Goal: Task Accomplishment & Management: Use online tool/utility

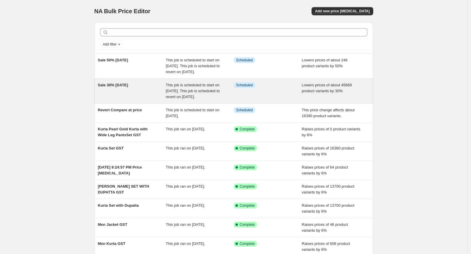
click at [160, 100] on div "Sale 30% [DATE]" at bounding box center [132, 91] width 68 height 18
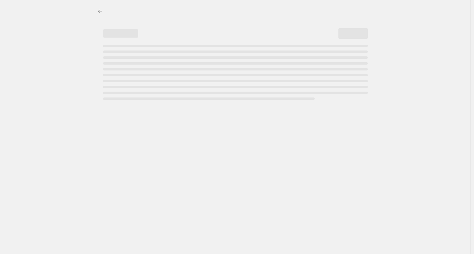
select select "percentage"
select select "not_equal"
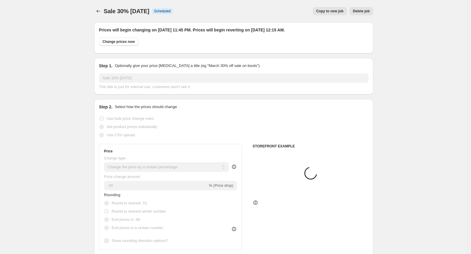
select select "tag"
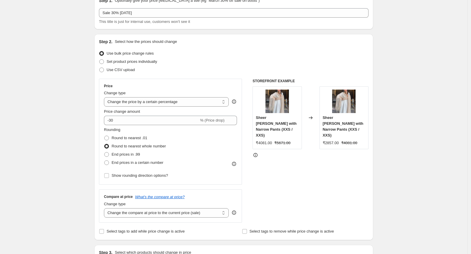
scroll to position [261, 0]
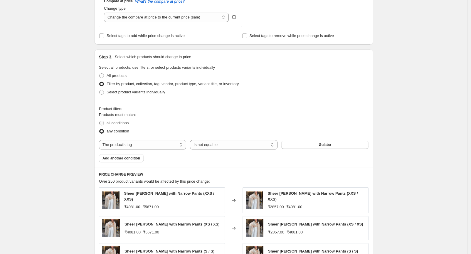
click at [116, 122] on span "all conditions" at bounding box center [118, 123] width 22 height 4
click at [100, 121] on input "all conditions" at bounding box center [99, 121] width 0 height 0
radio input "true"
click at [131, 159] on span "Add another condition" at bounding box center [121, 158] width 38 height 5
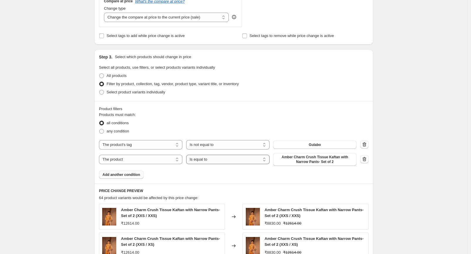
click at [200, 162] on select "Is equal to Is not equal to" at bounding box center [227, 159] width 83 height 9
select select "not_equal"
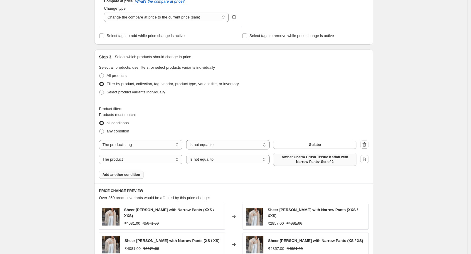
click at [327, 161] on span "Amber Charm Crush Tissue Kaftan with Narrow Pants- Set of 2" at bounding box center [315, 159] width 76 height 9
click at [108, 132] on span "any condition" at bounding box center [118, 131] width 23 height 4
click at [100, 129] on input "any condition" at bounding box center [99, 129] width 0 height 0
radio input "true"
click at [306, 161] on span "Amber Charm Crush Tissue Kaftan with Narrow Pants- Set of 2" at bounding box center [315, 159] width 76 height 9
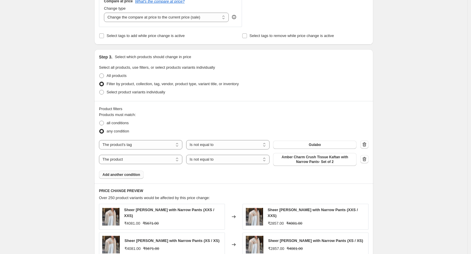
click at [127, 165] on div "The product The product's collection The product's tag The product's vendor The…" at bounding box center [227, 159] width 257 height 13
click at [127, 163] on select "The product The product's collection The product's tag The product's vendor The…" at bounding box center [140, 159] width 83 height 9
select select "tag"
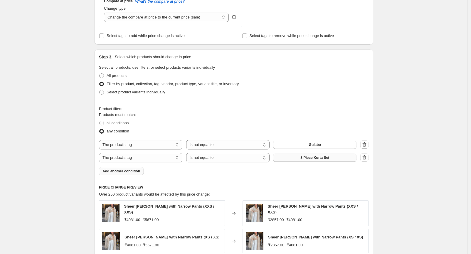
click at [294, 159] on button "3 Piece Kurta Set" at bounding box center [314, 158] width 83 height 8
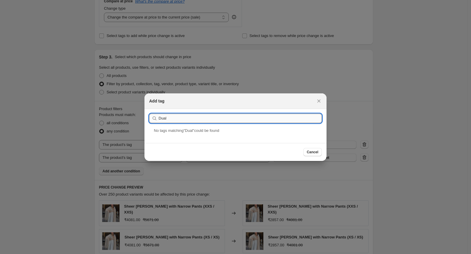
click at [184, 115] on input "Dual" at bounding box center [240, 118] width 163 height 9
paste input "Chandrima Dual"
click at [168, 123] on div "Submit chanChandrima Dual No tag s matching " chan " could be found" at bounding box center [235, 126] width 182 height 34
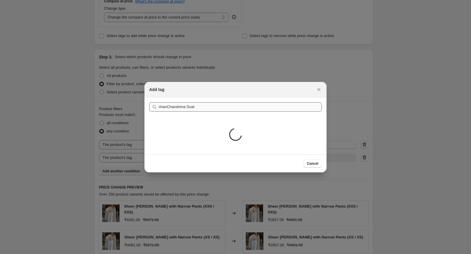
click at [168, 122] on div "Loading..." at bounding box center [235, 135] width 182 height 38
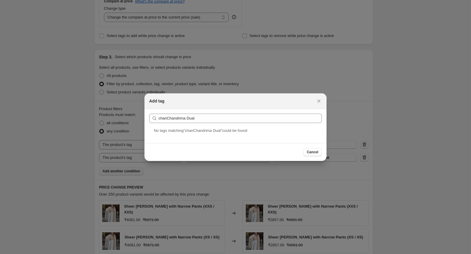
click at [169, 104] on div "Add tag" at bounding box center [235, 101] width 182 height 16
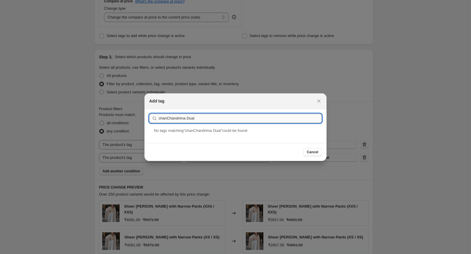
click at [164, 118] on input "chanChandrima Dual" at bounding box center [240, 118] width 163 height 9
paste input ":r2v:"
type input "Chandrima Dual"
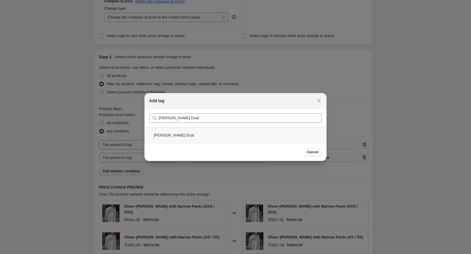
click at [202, 136] on div "Chandrima Dual" at bounding box center [235, 135] width 182 height 16
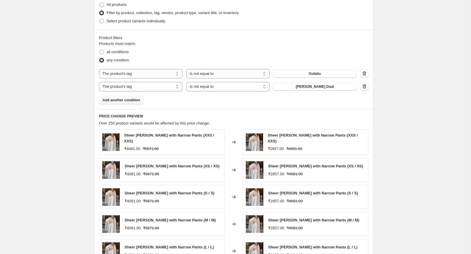
scroll to position [326, 0]
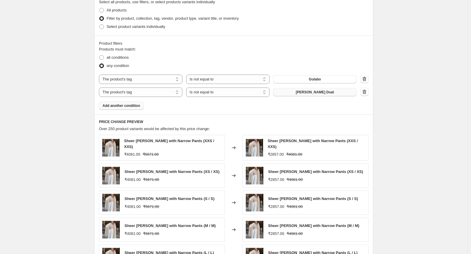
click at [311, 90] on span "Chandrima Dual" at bounding box center [315, 92] width 38 height 5
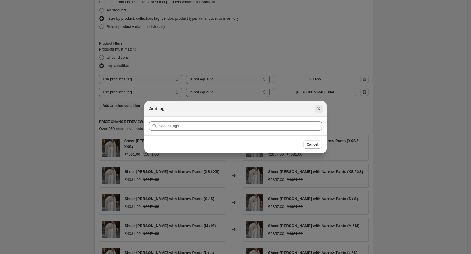
click at [315, 110] on button "Close" at bounding box center [319, 109] width 8 height 8
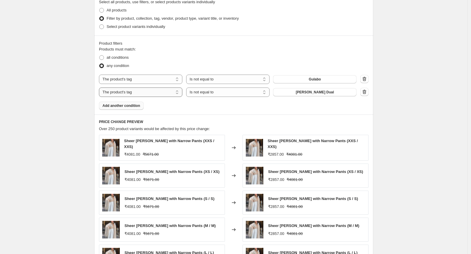
click at [149, 92] on select "The product The product's collection The product's tag The product's vendor The…" at bounding box center [140, 91] width 83 height 9
select select "collection"
click at [312, 90] on span "EXPRESS SHIPPING" at bounding box center [315, 92] width 34 height 5
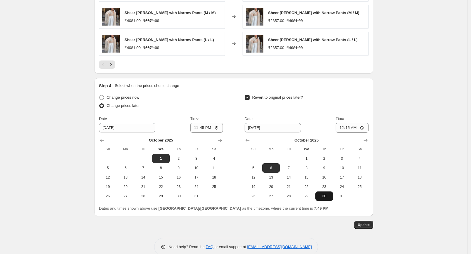
scroll to position [548, 0]
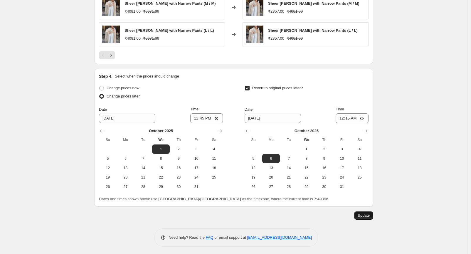
click at [364, 213] on span "Update" at bounding box center [364, 215] width 12 height 5
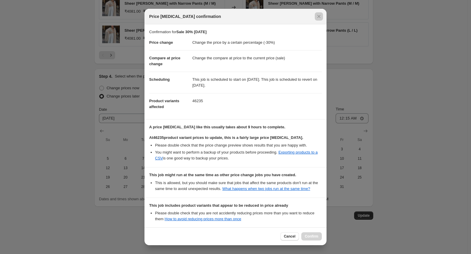
click at [85, 66] on div at bounding box center [235, 127] width 471 height 254
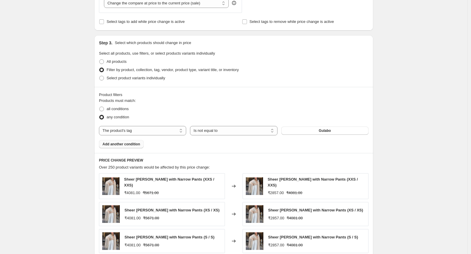
scroll to position [307, 0]
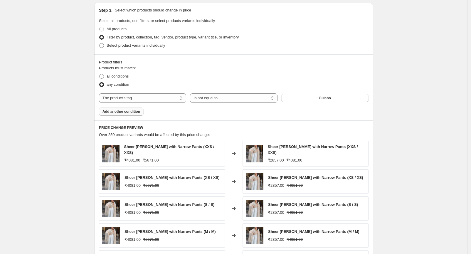
click at [133, 109] on span "Add another condition" at bounding box center [121, 111] width 38 height 5
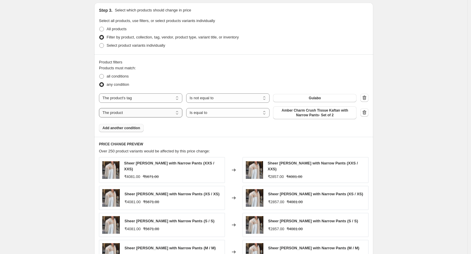
click at [151, 109] on select "The product The product's collection The product's tag The product's vendor The…" at bounding box center [140, 112] width 83 height 9
click at [81, 113] on div "Sale 30% September 2. This page is ready Sale 30% September 2 Info Scheduled Co…" at bounding box center [233, 96] width 467 height 807
click at [137, 115] on select "The product The product's collection The product's tag The product's vendor The…" at bounding box center [140, 112] width 83 height 9
select select "collection"
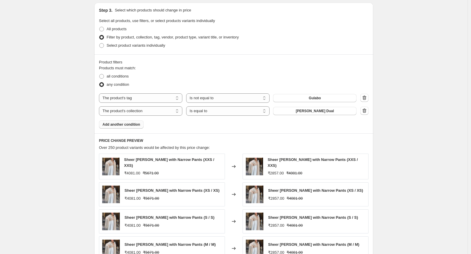
click at [127, 126] on span "Add another condition" at bounding box center [121, 124] width 38 height 5
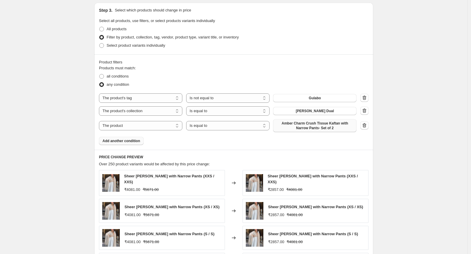
click at [297, 127] on span "Amber Charm Crush Tissue Kaftan with Narrow Pants- Set of 2" at bounding box center [315, 125] width 76 height 9
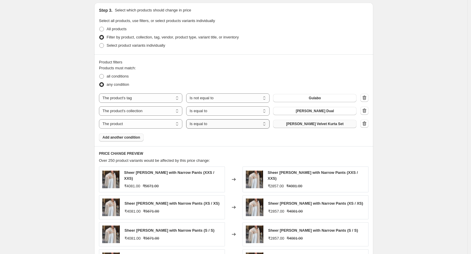
drag, startPoint x: 228, startPoint y: 126, endPoint x: 224, endPoint y: 127, distance: 3.9
click at [228, 126] on select "Is equal to Is not equal to" at bounding box center [227, 123] width 83 height 9
select select "not_equal"
click at [135, 137] on span "Add another condition" at bounding box center [121, 137] width 38 height 5
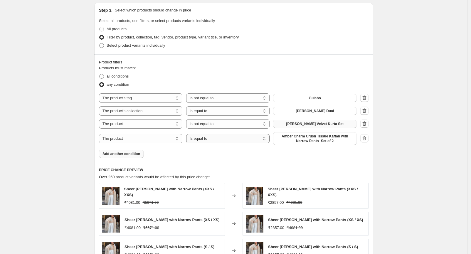
drag, startPoint x: 226, startPoint y: 141, endPoint x: 222, endPoint y: 143, distance: 4.5
click at [226, 141] on select "Is equal to Is not equal to" at bounding box center [227, 138] width 83 height 9
select select "not_equal"
click at [296, 139] on span "Amber Charm Crush Tissue Kaftan with Narrow Pants- Set of 2" at bounding box center [315, 138] width 76 height 9
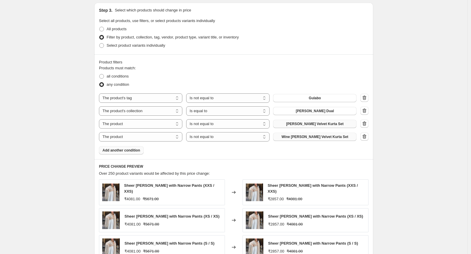
click at [122, 151] on span "Add another condition" at bounding box center [121, 150] width 38 height 5
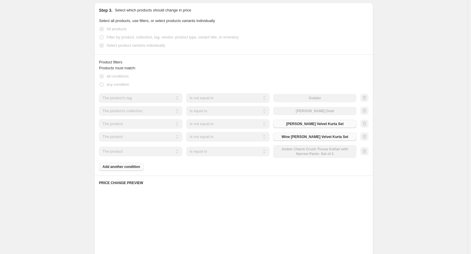
click at [225, 150] on select "Is equal to Is not equal to" at bounding box center [227, 151] width 83 height 9
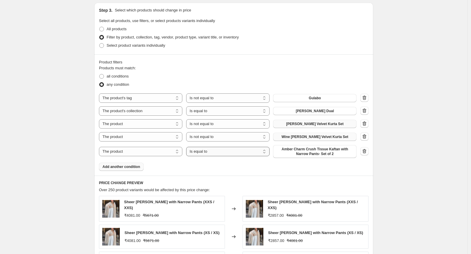
click at [223, 150] on select "Is equal to Is not equal to" at bounding box center [227, 151] width 83 height 9
select select "not_equal"
click at [210, 110] on select "Is equal to Is not equal to" at bounding box center [227, 110] width 83 height 9
select select "not_equal"
click at [291, 149] on span "Amber Charm Crush Tissue Kaftan with Narrow Pants- Set of 2" at bounding box center [315, 151] width 76 height 9
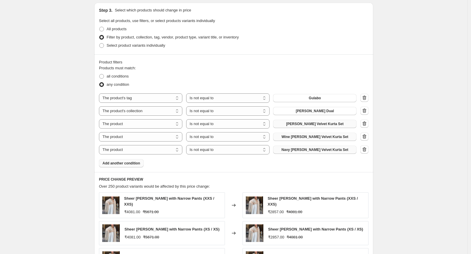
click at [125, 165] on span "Add another condition" at bounding box center [121, 163] width 38 height 5
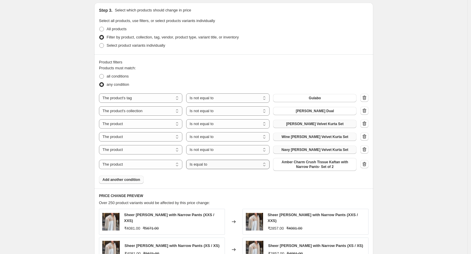
drag, startPoint x: 225, startPoint y: 162, endPoint x: 225, endPoint y: 166, distance: 4.1
click at [225, 162] on select "Is equal to Is not equal to" at bounding box center [227, 164] width 83 height 9
select select "not_equal"
click at [289, 161] on span "Amber Charm Crush Tissue Kaftan with Narrow Pants- Set of 2" at bounding box center [315, 164] width 76 height 9
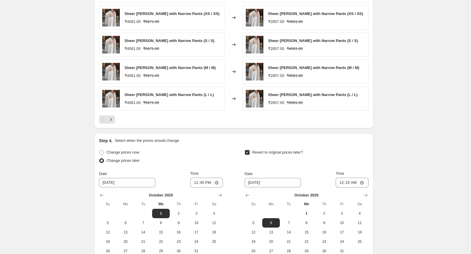
scroll to position [568, 0]
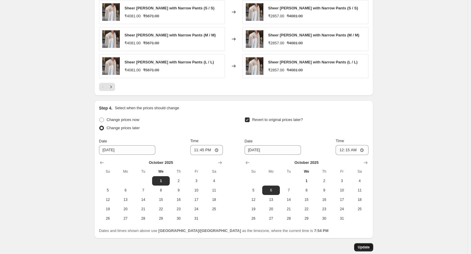
click at [367, 246] on span "Update" at bounding box center [364, 247] width 12 height 5
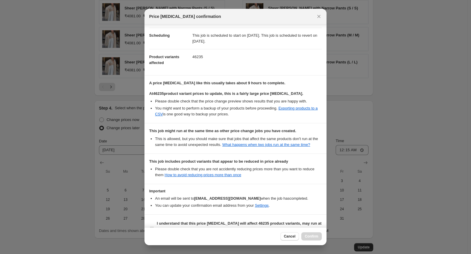
scroll to position [60, 0]
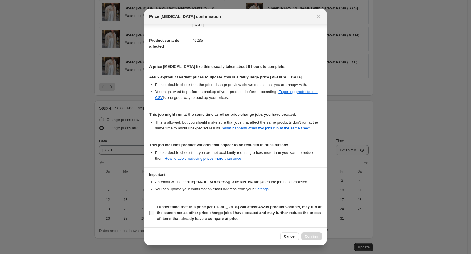
click at [186, 206] on b "I understand that this price change job will affect 46235 product variants, may…" at bounding box center [239, 213] width 165 height 16
click at [154, 210] on input "I understand that this price change job will affect 46235 product variants, may…" at bounding box center [151, 212] width 5 height 5
checkbox input "true"
click at [312, 234] on span "Confirm" at bounding box center [312, 236] width 14 height 5
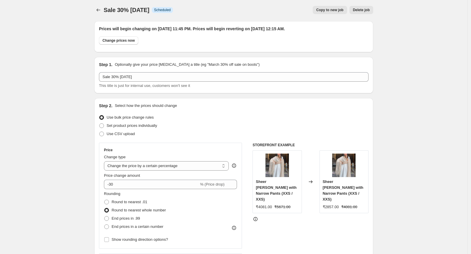
scroll to position [0, 0]
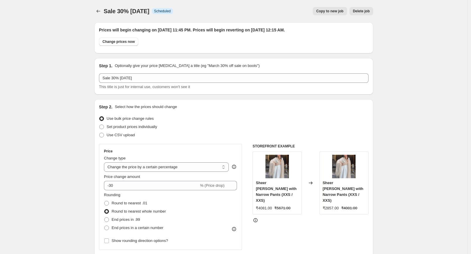
click at [98, 13] on icon "Price change jobs" at bounding box center [98, 11] width 6 height 6
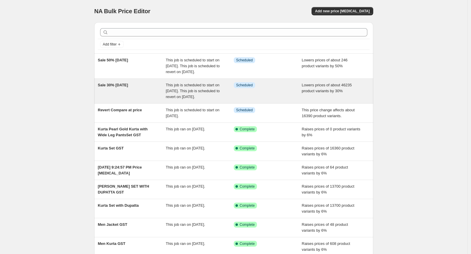
click at [144, 98] on div "Sale 30% [DATE]" at bounding box center [132, 91] width 68 height 18
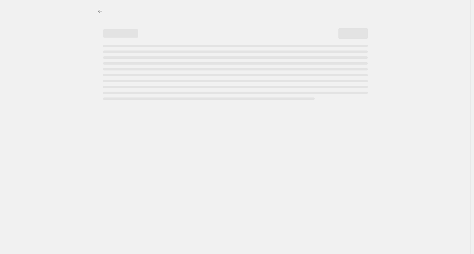
select select "percentage"
select select "tag"
select select "not_equal"
select select "collection"
select select "not_equal"
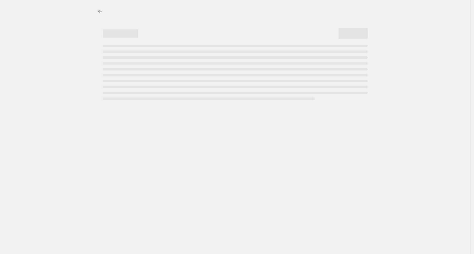
select select "not_equal"
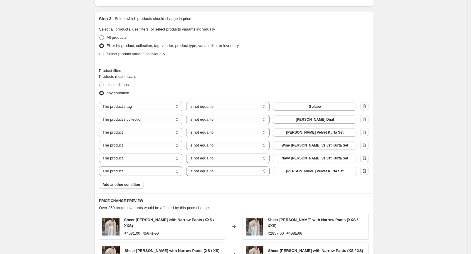
scroll to position [326, 0]
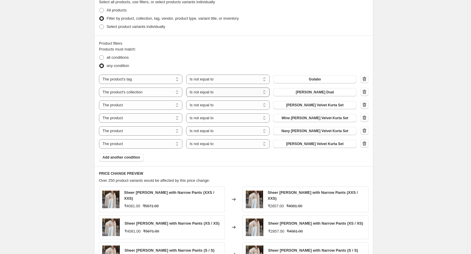
drag, startPoint x: 198, startPoint y: 94, endPoint x: 203, endPoint y: 97, distance: 5.3
click at [198, 94] on select "Is equal to Is not equal to" at bounding box center [227, 91] width 83 height 9
select select "equal"
click at [365, 93] on icon "button" at bounding box center [364, 92] width 6 height 6
select select "product"
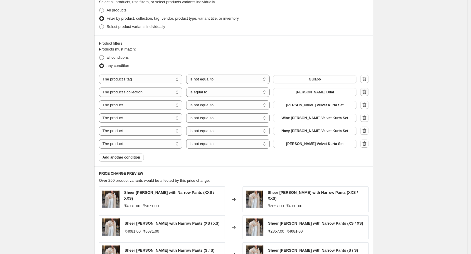
select select "not_equal"
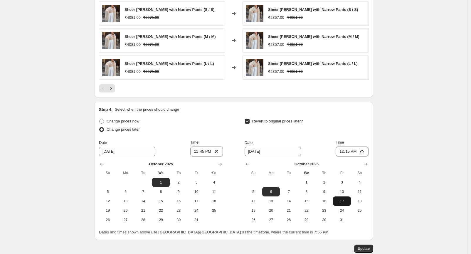
scroll to position [587, 0]
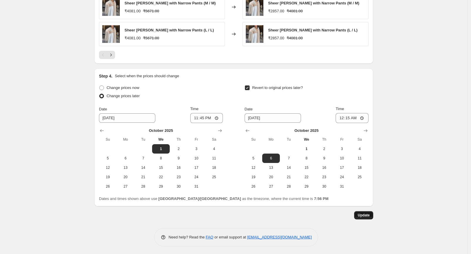
click at [362, 211] on button "Update" at bounding box center [363, 215] width 19 height 8
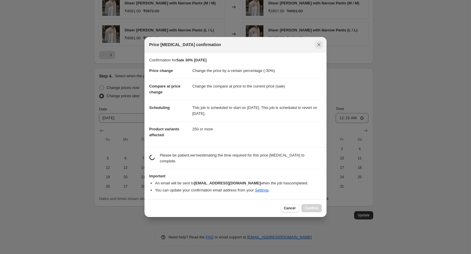
click at [319, 46] on icon "Close" at bounding box center [318, 44] width 3 height 3
select select "collection"
select select "not_equal"
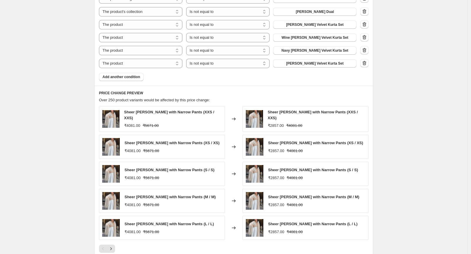
scroll to position [359, 0]
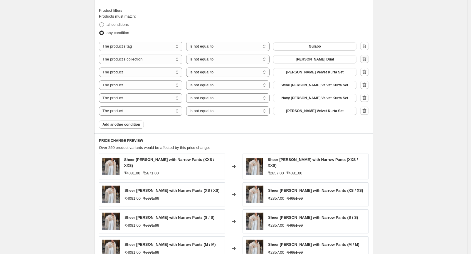
click at [365, 60] on icon "button" at bounding box center [365, 59] width 1 height 2
select select "product"
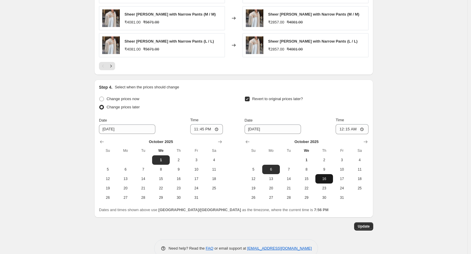
scroll to position [587, 0]
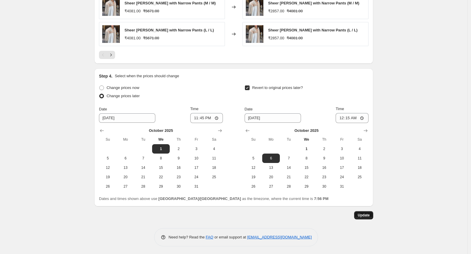
click at [362, 214] on span "Update" at bounding box center [364, 215] width 12 height 5
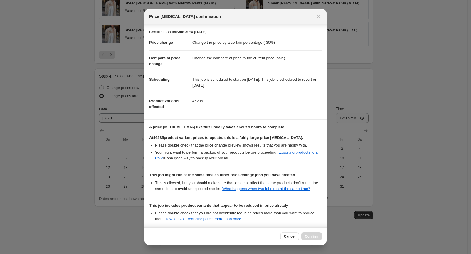
scroll to position [60, 0]
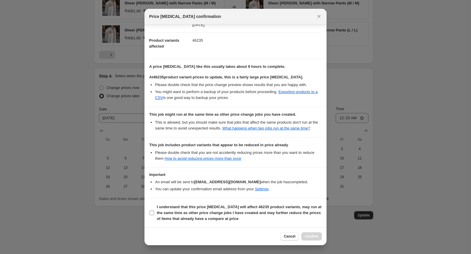
click at [209, 208] on b "I understand that this price change job will affect 46235 product variants, may…" at bounding box center [239, 213] width 165 height 16
click at [154, 210] on input "I understand that this price change job will affect 46235 product variants, may…" at bounding box center [151, 212] width 5 height 5
checkbox input "true"
click at [313, 237] on span "Confirm" at bounding box center [312, 236] width 14 height 5
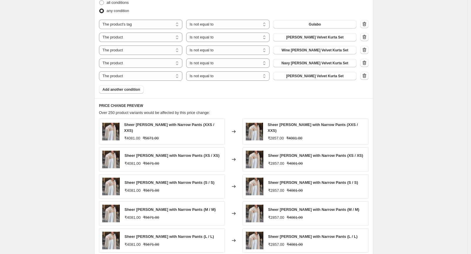
scroll to position [326, 0]
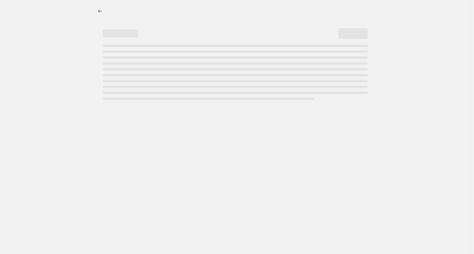
select select "percentage"
select select "not_equal"
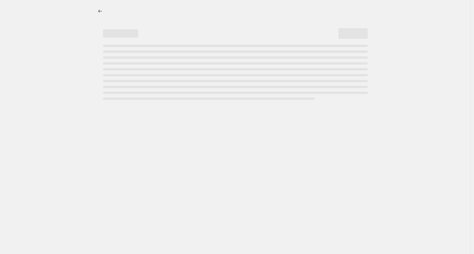
select select "not_equal"
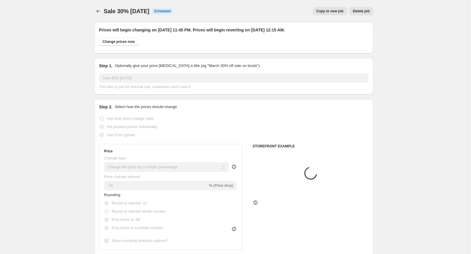
select select "product"
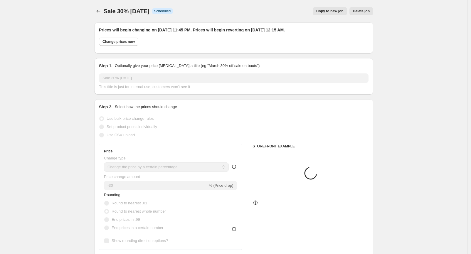
select select "tag"
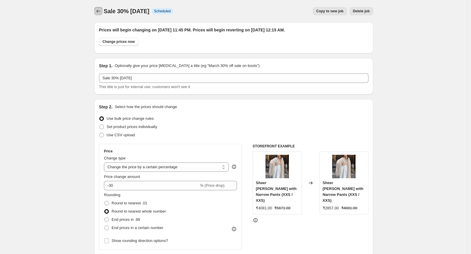
click at [99, 13] on icon "Price change jobs" at bounding box center [98, 11] width 6 height 6
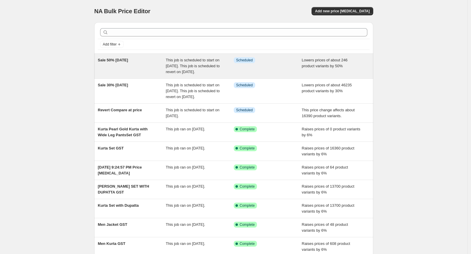
click at [142, 69] on div "Sale 50% [DATE]" at bounding box center [132, 66] width 68 height 18
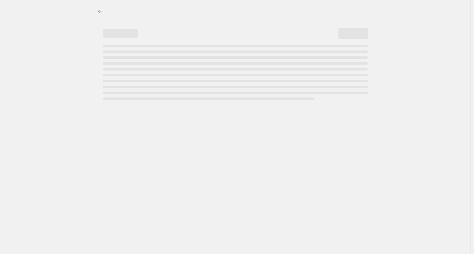
select select "percentage"
select select "tag"
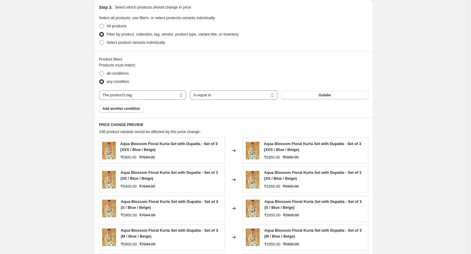
scroll to position [359, 0]
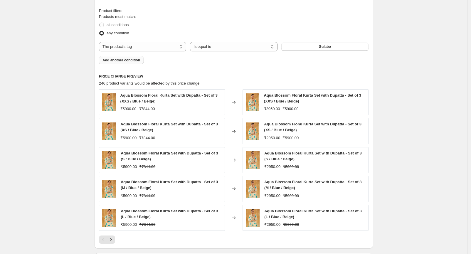
click at [124, 61] on span "Add another condition" at bounding box center [121, 60] width 38 height 5
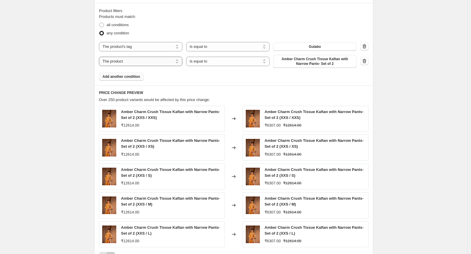
scroll to position [365, 0]
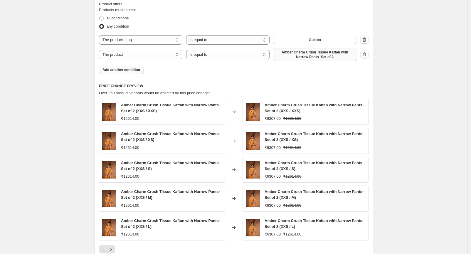
click at [300, 59] on span "Amber Charm Crush Tissue Kaftan with Narrow Pants- Set of 2" at bounding box center [315, 54] width 76 height 9
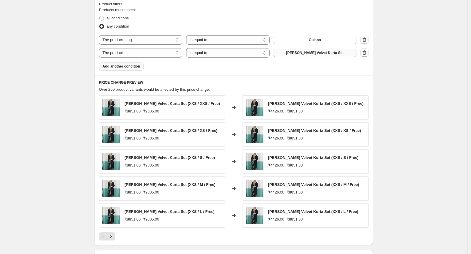
click at [127, 64] on span "Add another condition" at bounding box center [121, 66] width 38 height 5
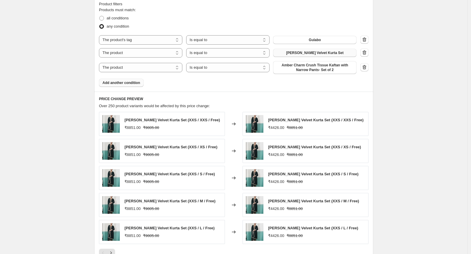
click at [304, 72] on span "Amber Charm Crush Tissue Kaftan with Narrow Pants- Set of 2" at bounding box center [315, 67] width 76 height 9
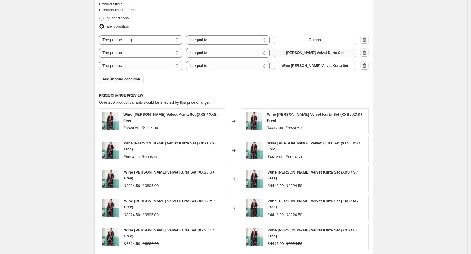
click at [117, 82] on button "Add another condition" at bounding box center [121, 79] width 45 height 8
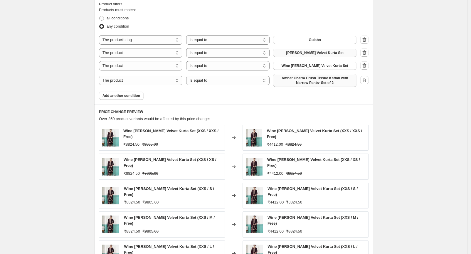
click at [303, 84] on span "Amber Charm Crush Tissue Kaftan with Narrow Pants- Set of 2" at bounding box center [315, 80] width 76 height 9
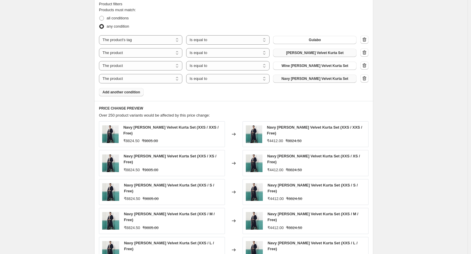
click at [137, 95] on button "Add another condition" at bounding box center [121, 92] width 45 height 8
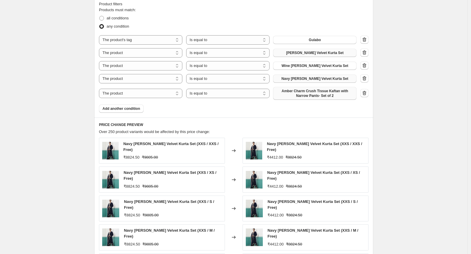
click at [293, 98] on span "Amber Charm Crush Tissue Kaftan with Narrow Pants- Set of 2" at bounding box center [315, 93] width 76 height 9
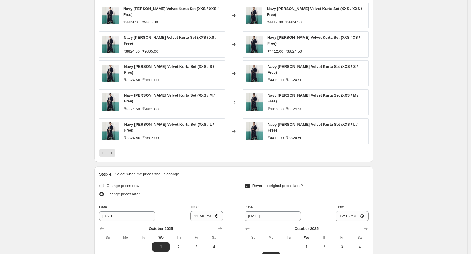
scroll to position [587, 0]
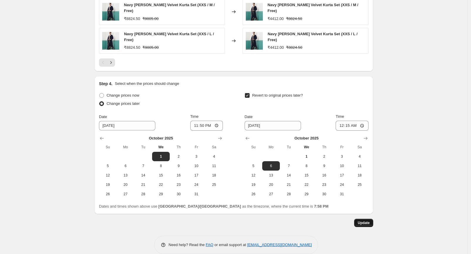
click at [370, 220] on span "Update" at bounding box center [364, 222] width 12 height 5
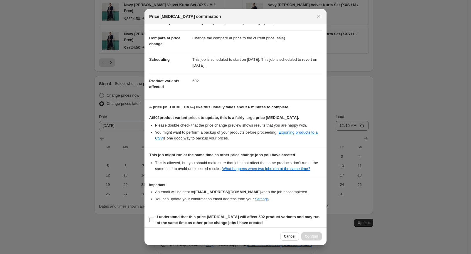
scroll to position [24, 0]
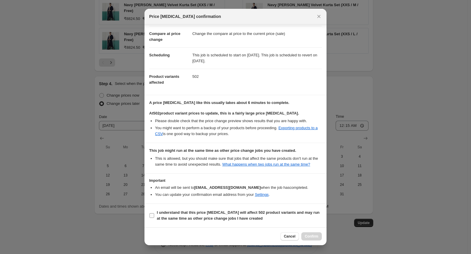
drag, startPoint x: 189, startPoint y: 218, endPoint x: 210, endPoint y: 220, distance: 21.8
click at [189, 218] on b "I understand that this price [MEDICAL_DATA] will affect 502 product variants an…" at bounding box center [238, 215] width 163 height 10
click at [154, 218] on input "I understand that this price [MEDICAL_DATA] will affect 502 product variants an…" at bounding box center [151, 215] width 5 height 5
checkbox input "true"
click at [307, 235] on span "Confirm" at bounding box center [312, 236] width 14 height 5
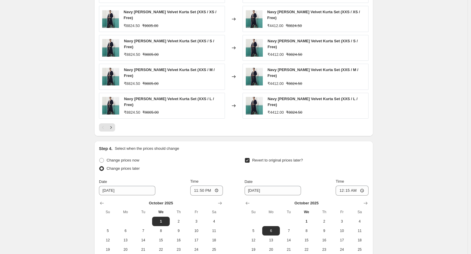
scroll to position [522, 0]
